Goal: Transaction & Acquisition: Purchase product/service

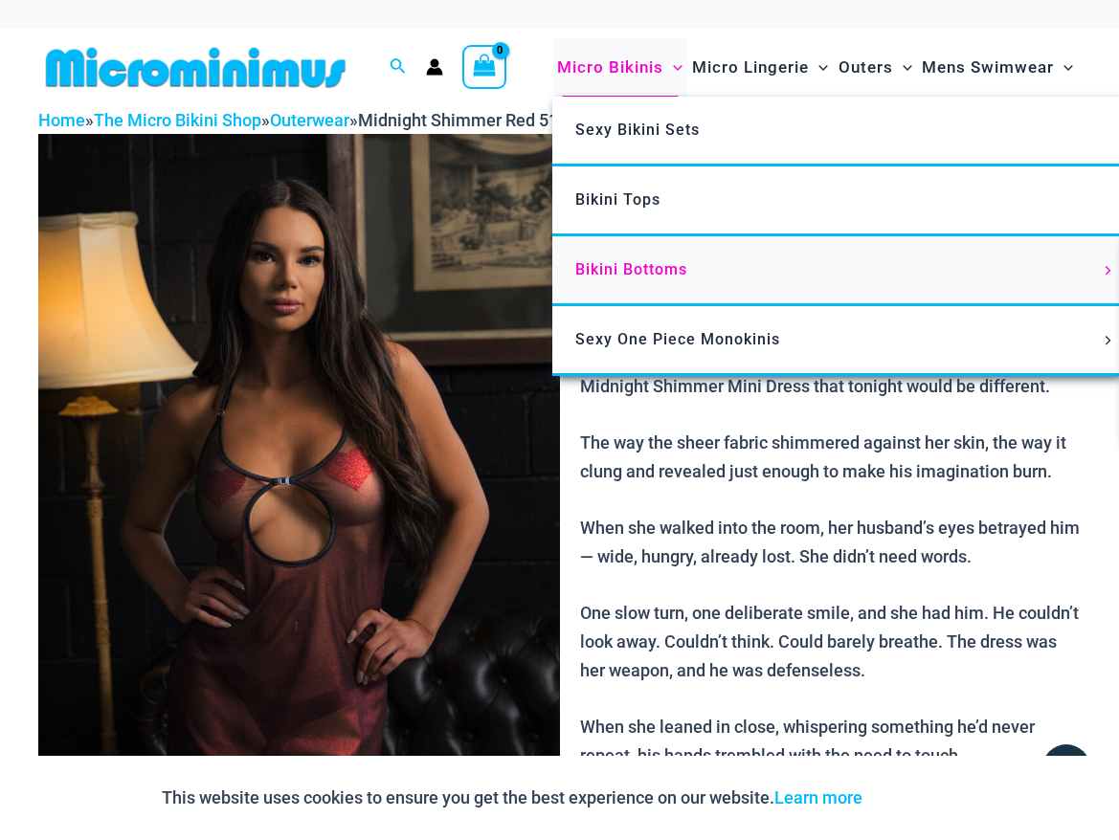
click at [659, 267] on span "Bikini Bottoms" at bounding box center [631, 269] width 112 height 18
click at [637, 132] on span "Sexy Bikini Sets" at bounding box center [637, 130] width 124 height 18
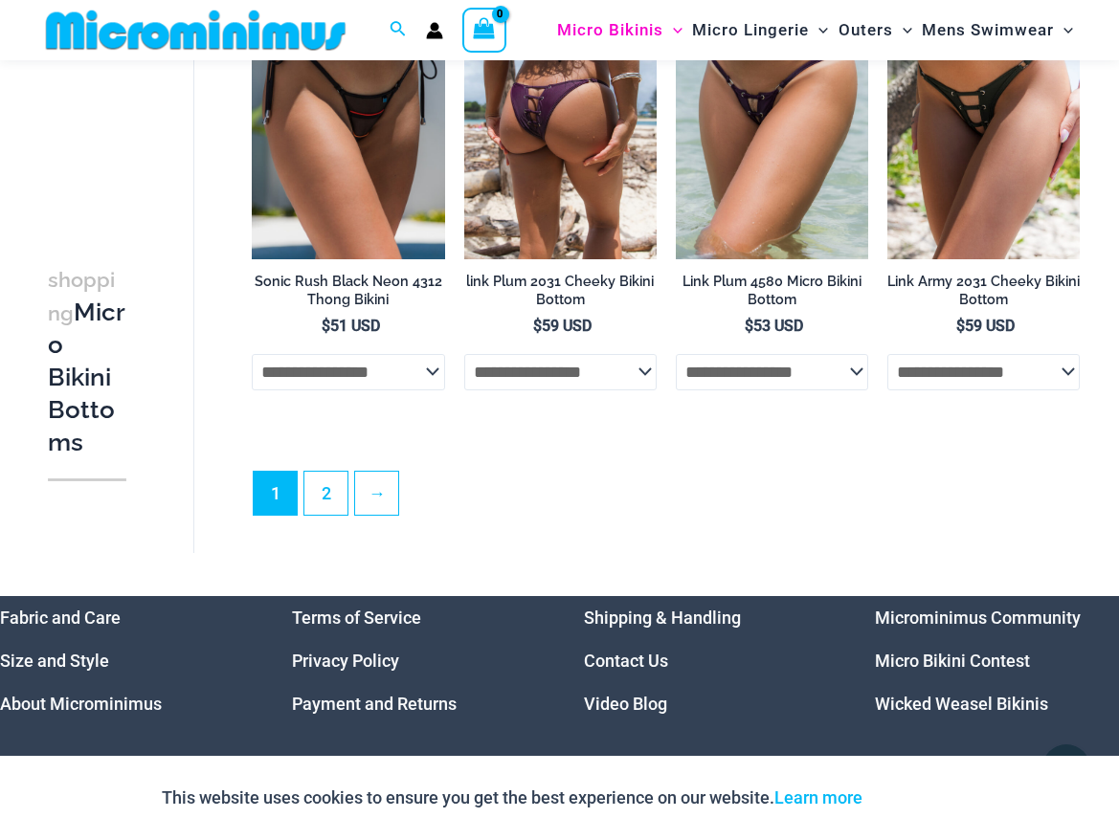
scroll to position [4561, 0]
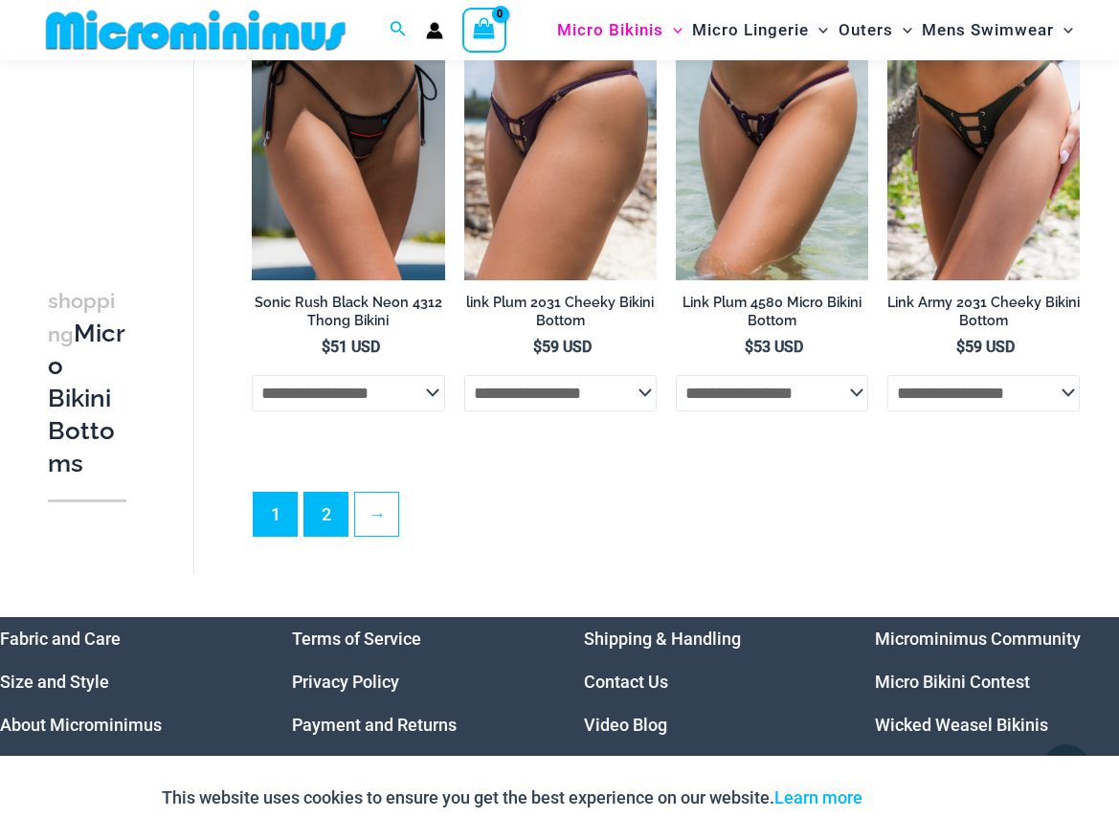
click at [325, 493] on link "2" at bounding box center [325, 514] width 43 height 43
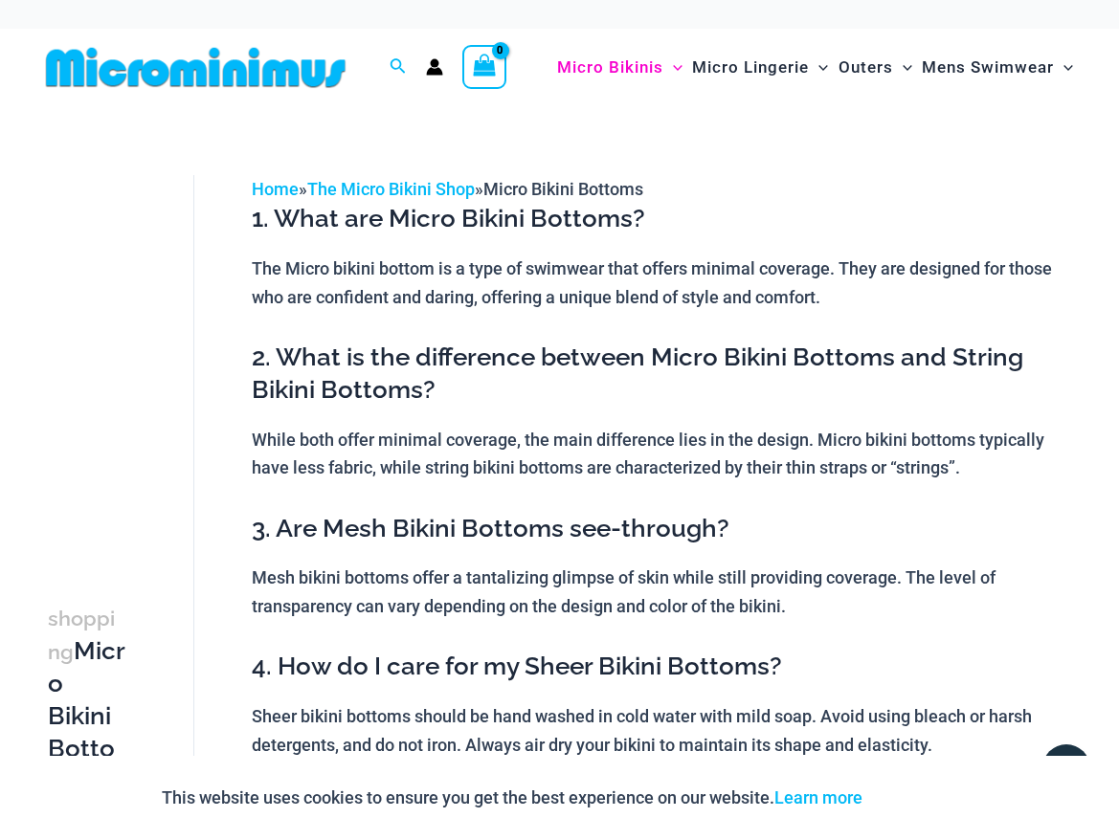
scroll to position [0, 0]
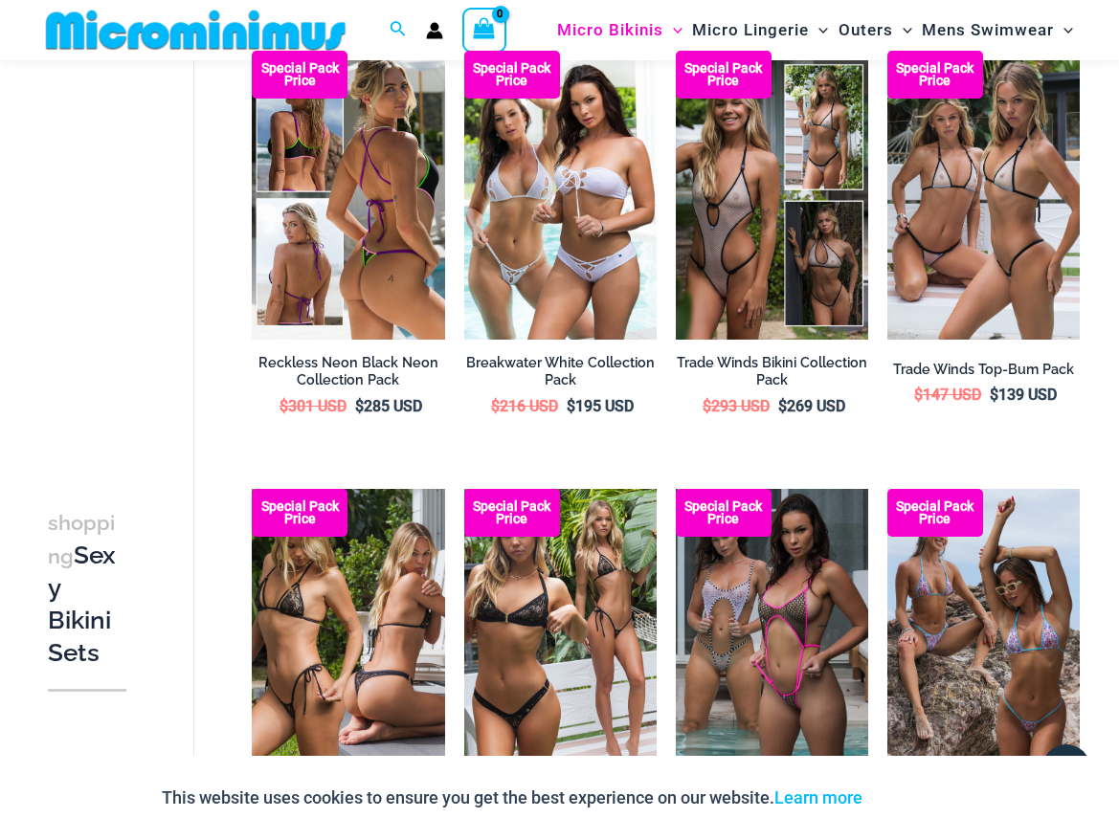
scroll to position [1915, 0]
